Goal: Transaction & Acquisition: Obtain resource

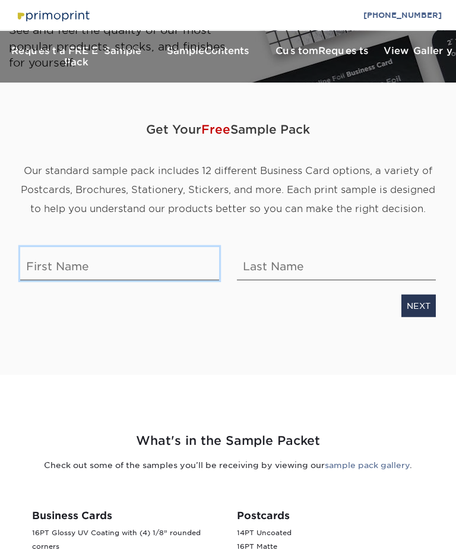
click at [37, 262] on input "text" at bounding box center [119, 263] width 199 height 33
type input "Gaby"
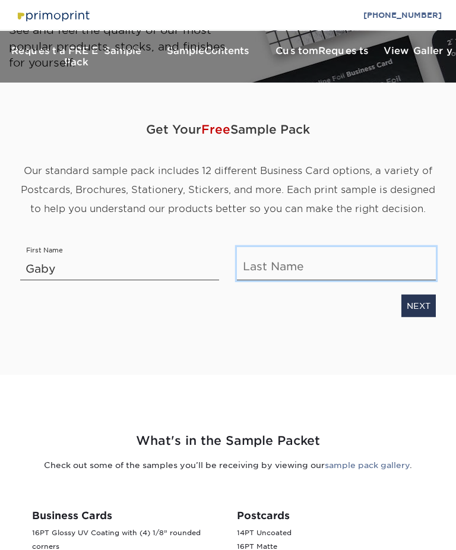
click at [287, 268] on input "text" at bounding box center [336, 263] width 199 height 33
click at [297, 259] on input "text" at bounding box center [336, 263] width 199 height 33
type input "Kinmna"
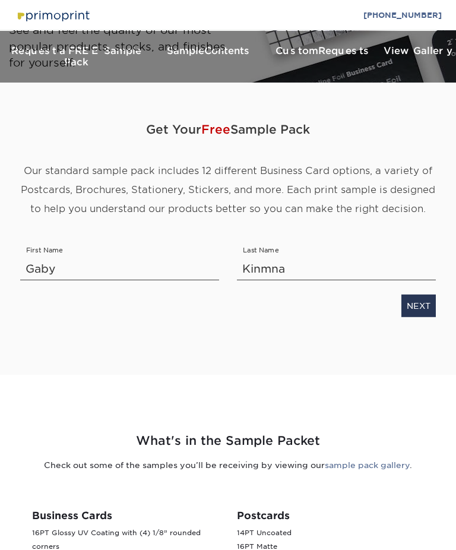
click at [423, 300] on link "NEXT" at bounding box center [419, 305] width 34 height 23
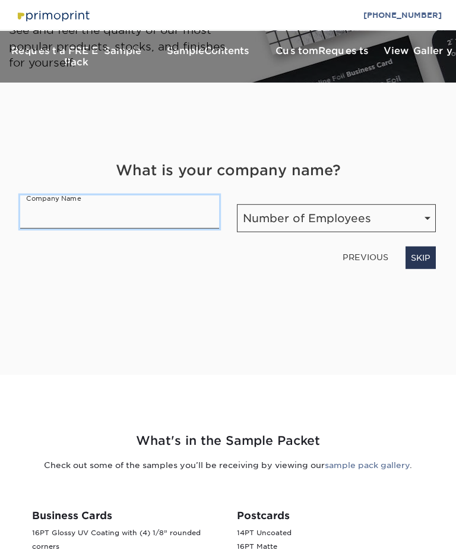
click at [206, 197] on input "text" at bounding box center [119, 211] width 199 height 33
type input "Community Organization"
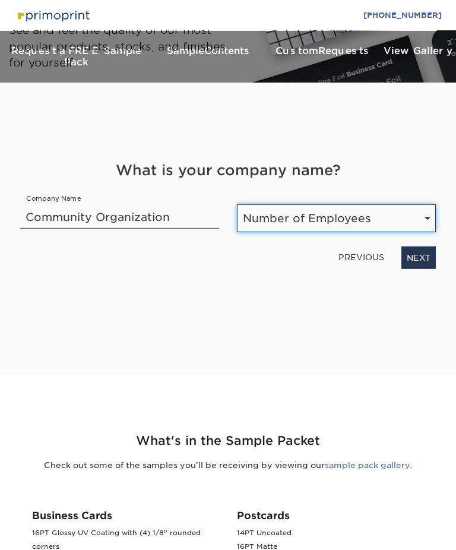
click at [317, 211] on select "Number of Employees Self-employed 1-10 employees 11-50 employees 51-200 employe…" at bounding box center [336, 218] width 199 height 28
click at [417, 204] on select "Number of Employees Self-employed 1-10 employees 11-50 employees 51-200 employe…" at bounding box center [336, 218] width 199 height 28
select select "Self-employed"
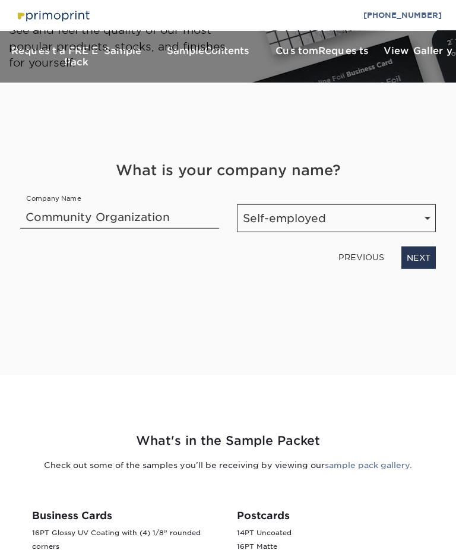
click at [415, 246] on link "NEXT" at bounding box center [419, 257] width 34 height 23
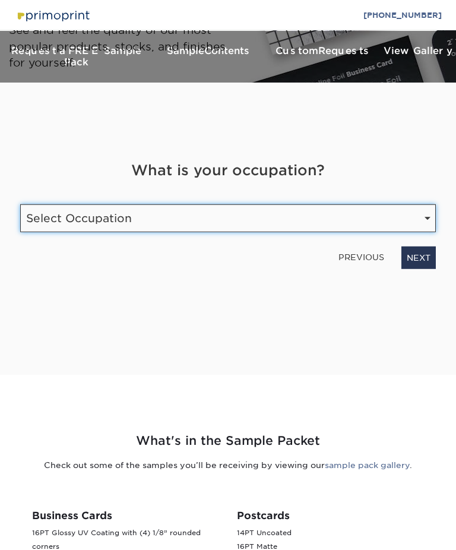
click at [410, 204] on select "Select Occupation Agency Automotive Blogger Cleaning Services Construction Educ…" at bounding box center [228, 218] width 416 height 28
select select "Event / Wedding Planner"
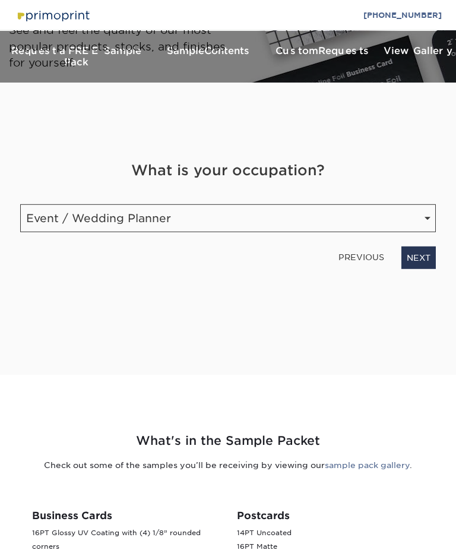
click at [426, 256] on link "NEXT" at bounding box center [419, 257] width 34 height 23
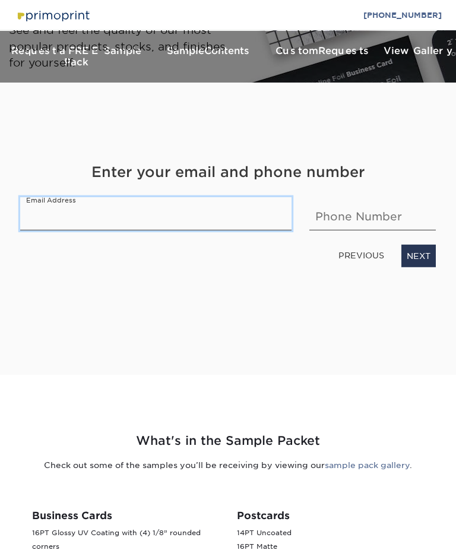
click at [253, 203] on input "email" at bounding box center [156, 213] width 272 height 33
type input "goddessoftruedivinity@gmail.com"
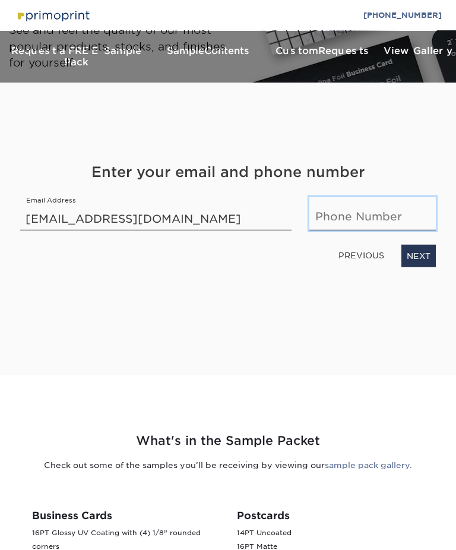
click at [351, 209] on input "text" at bounding box center [373, 213] width 127 height 33
type input "8158369904"
click at [421, 252] on link "NEXT" at bounding box center [419, 255] width 34 height 23
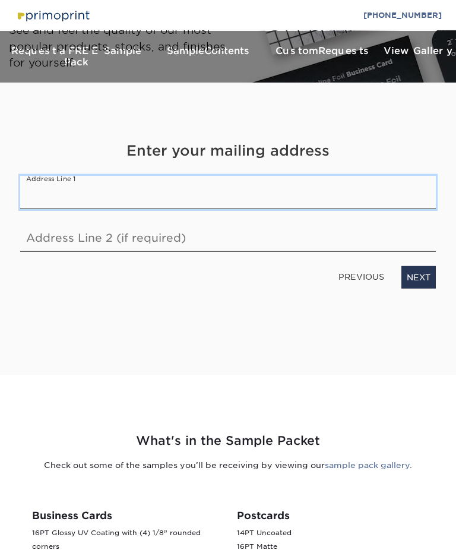
click at [339, 177] on input "text" at bounding box center [228, 191] width 416 height 33
type input "512 Avon"
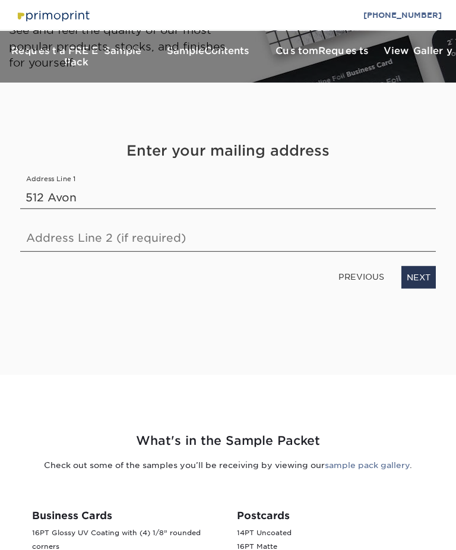
click at [420, 266] on link "NEXT" at bounding box center [419, 277] width 34 height 23
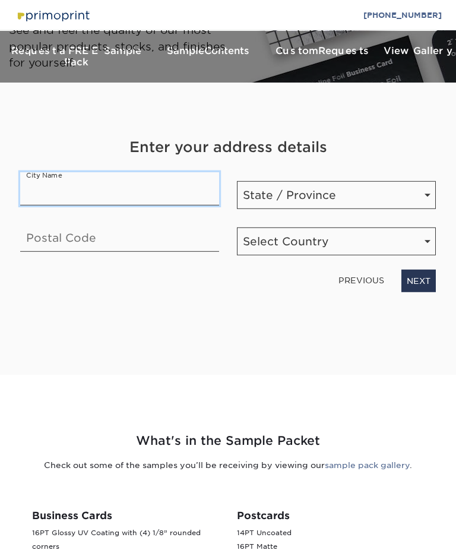
click at [179, 185] on input "text" at bounding box center [119, 188] width 199 height 33
type input "Ottawa"
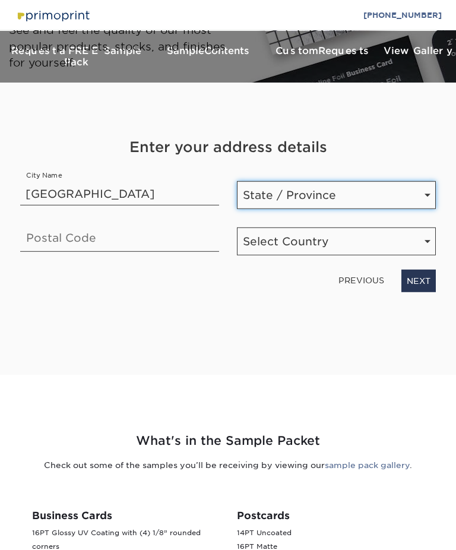
click at [322, 192] on select "State / Province Alabama Alaska Arizona Arkansas California Colorado Connecticu…" at bounding box center [336, 195] width 199 height 28
select select "IL"
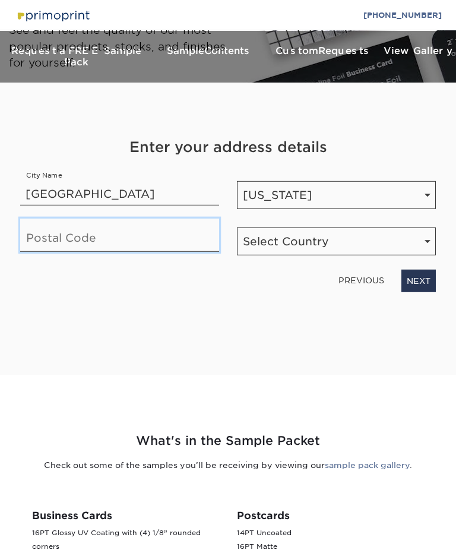
click at [198, 235] on input "text" at bounding box center [119, 234] width 199 height 33
type input "61350"
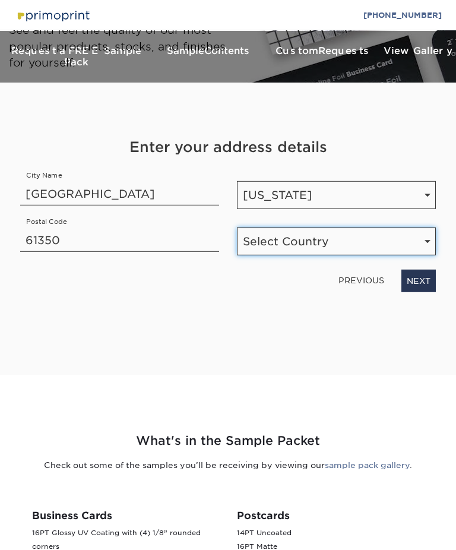
click at [317, 242] on select "Select Country United States Canada" at bounding box center [336, 241] width 199 height 28
select select "US"
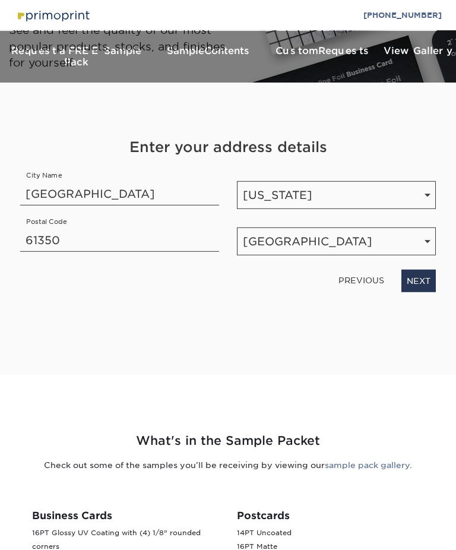
click at [426, 273] on link "NEXT" at bounding box center [419, 280] width 34 height 23
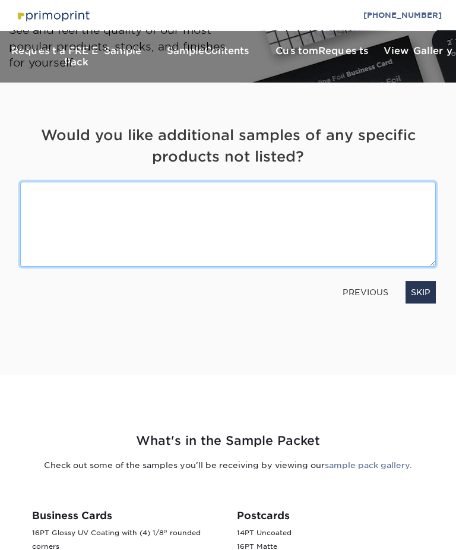
click at [43, 199] on textarea at bounding box center [228, 224] width 416 height 85
type textarea "One envelope"
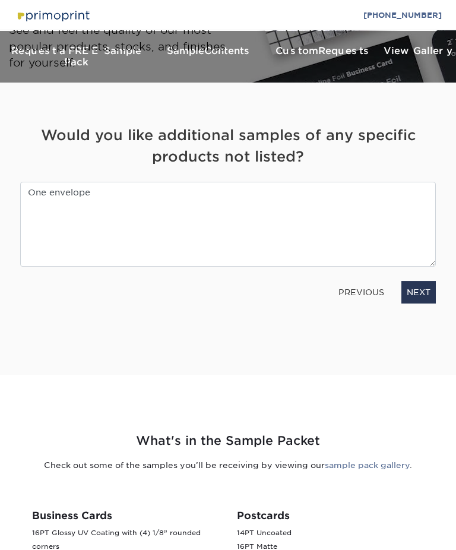
click at [424, 281] on link "NEXT" at bounding box center [419, 292] width 34 height 23
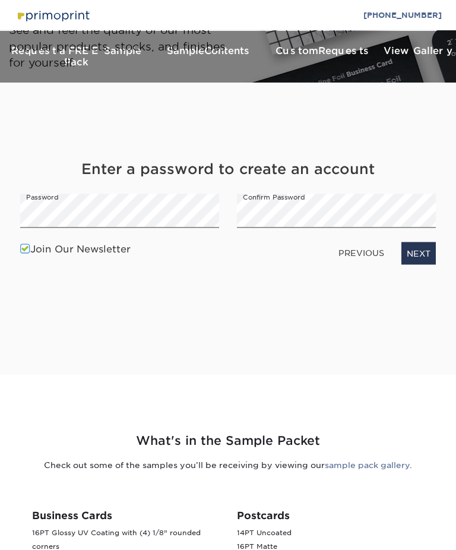
click at [429, 248] on link "NEXT" at bounding box center [419, 253] width 34 height 23
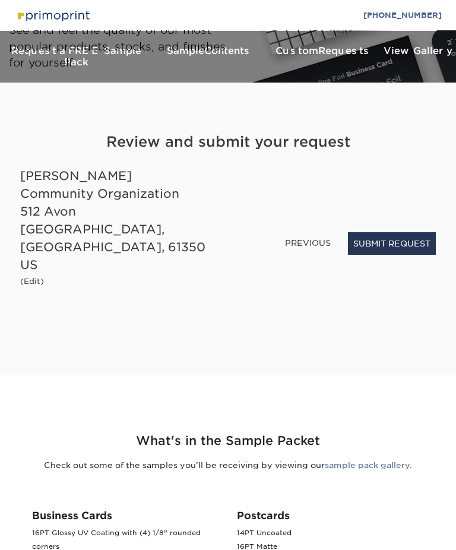
click at [414, 248] on button "SUBMIT REQUEST" at bounding box center [392, 243] width 88 height 23
